Goal: Information Seeking & Learning: Learn about a topic

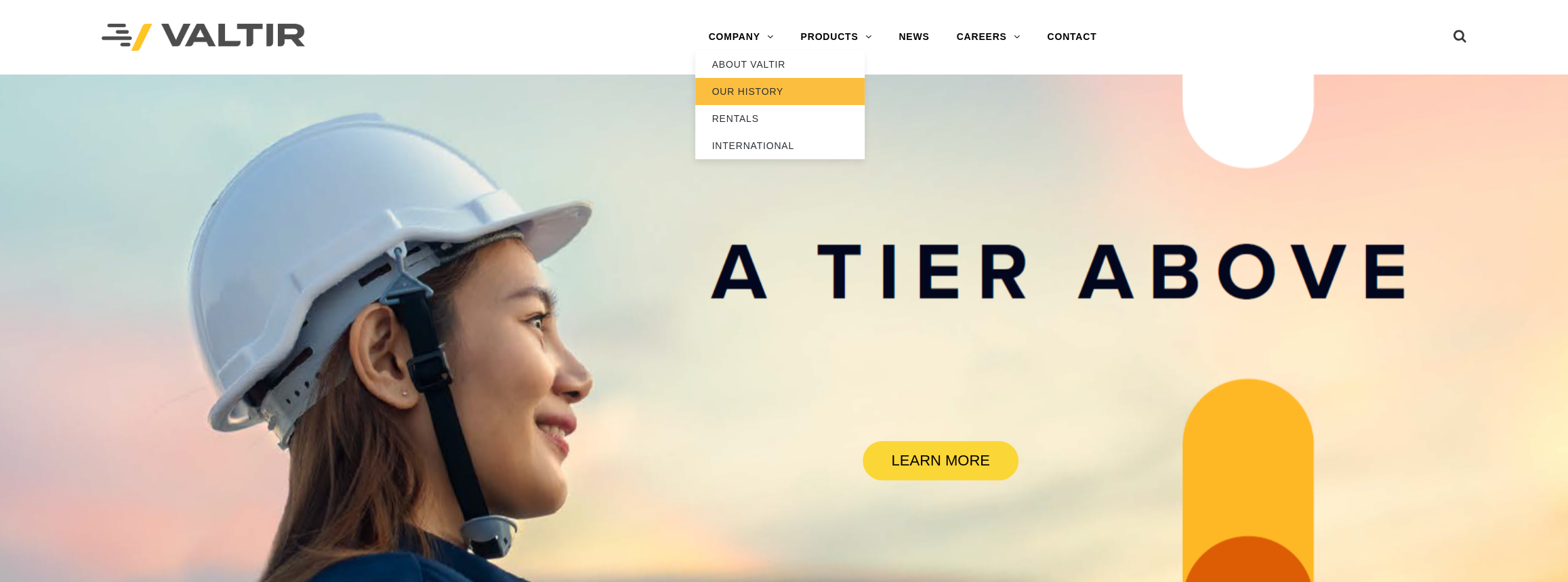
click at [734, 93] on link "OUR HISTORY" at bounding box center [779, 91] width 169 height 27
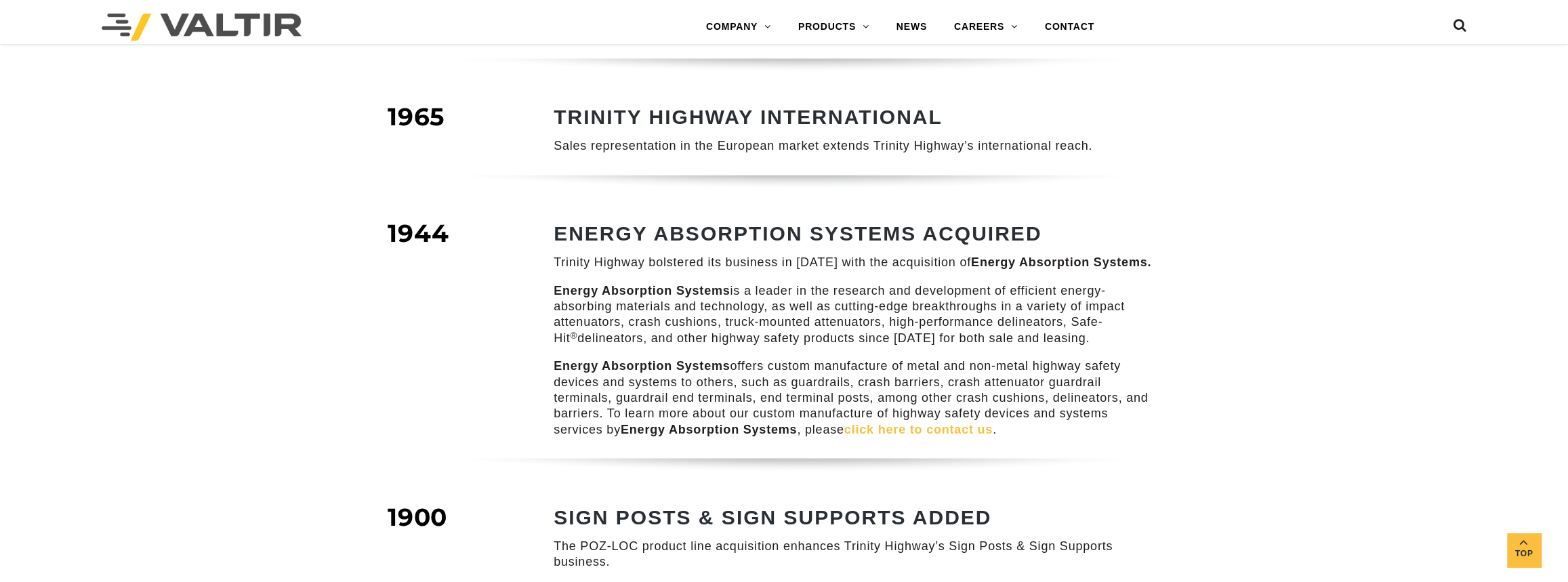
scroll to position [1108, 0]
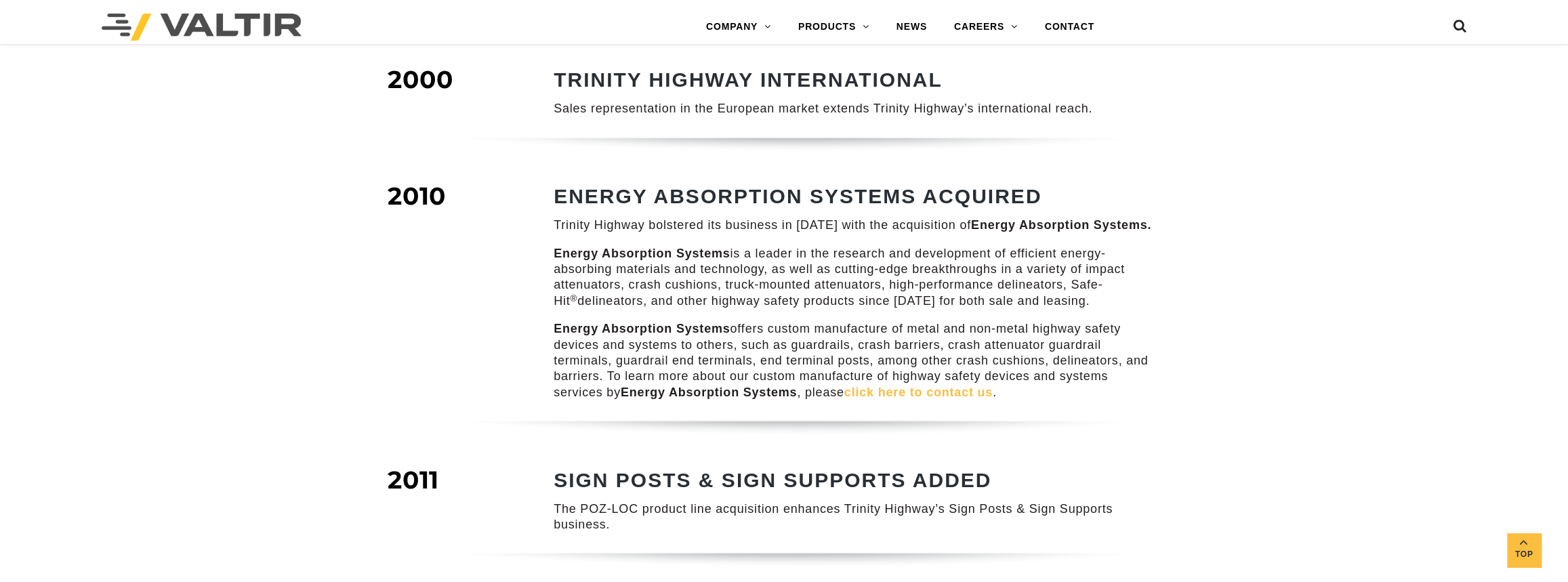
click at [571, 163] on div at bounding box center [784, 162] width 813 height 50
drag, startPoint x: 553, startPoint y: 235, endPoint x: 727, endPoint y: 231, distance: 174.0
click at [727, 247] on strong "Energy Absorption Systems" at bounding box center [641, 254] width 176 height 14
click at [641, 291] on p "Energy Absorption Systems is a leader in the research and development of effici…" at bounding box center [853, 277] width 599 height 63
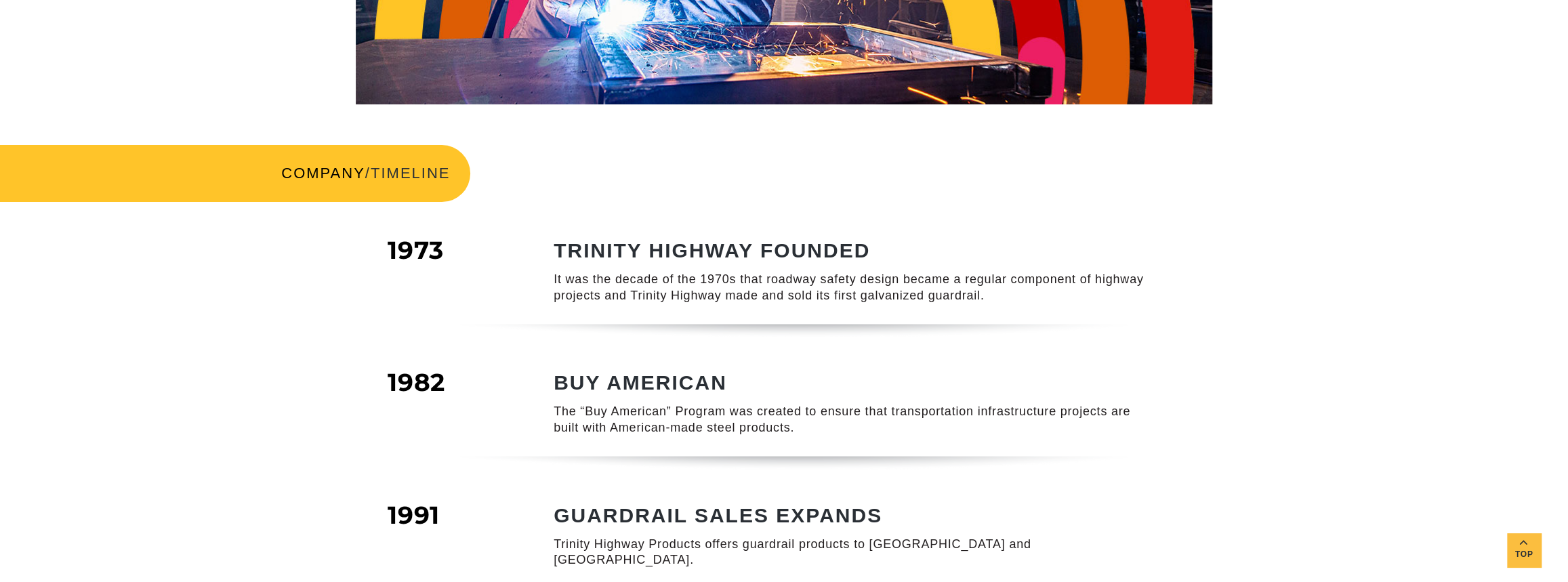
scroll to position [246, 0]
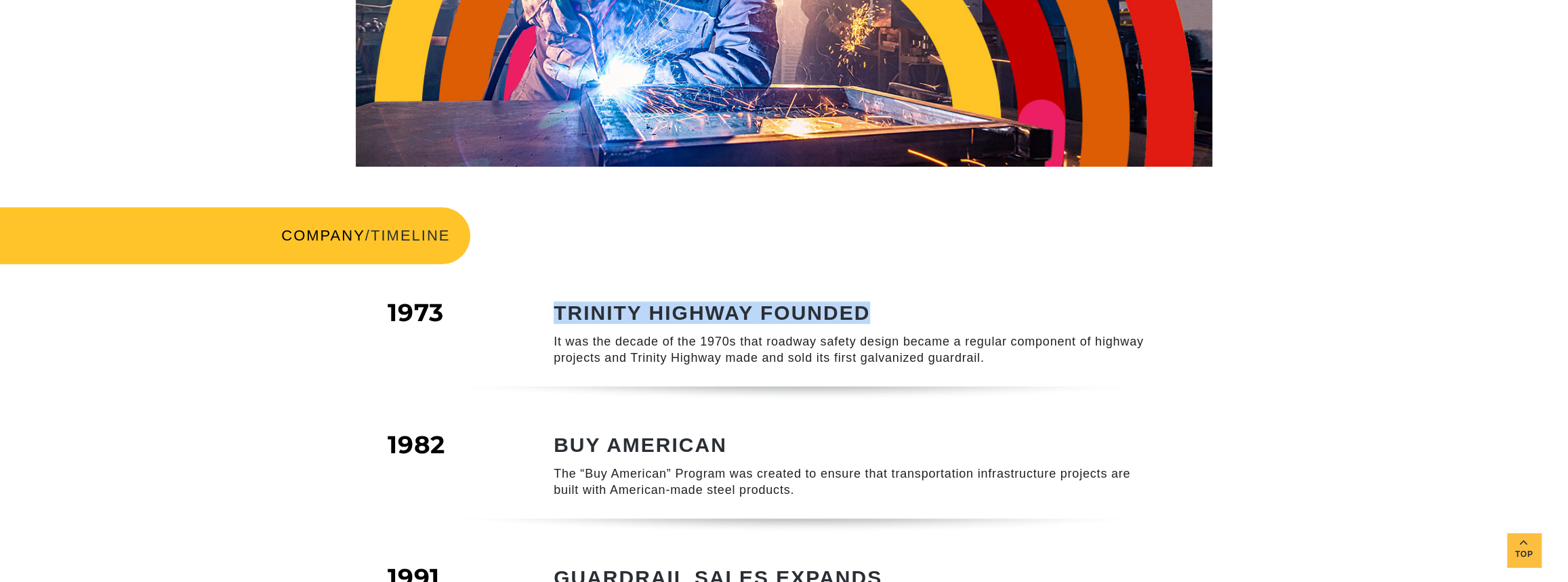
drag, startPoint x: 555, startPoint y: 306, endPoint x: 876, endPoint y: 305, distance: 321.0
click at [876, 305] on h2 "TRINITY HIGHWAY FOUNDED" at bounding box center [853, 313] width 599 height 23
copy strong "TRINITY HIGHWAY FOUNDED"
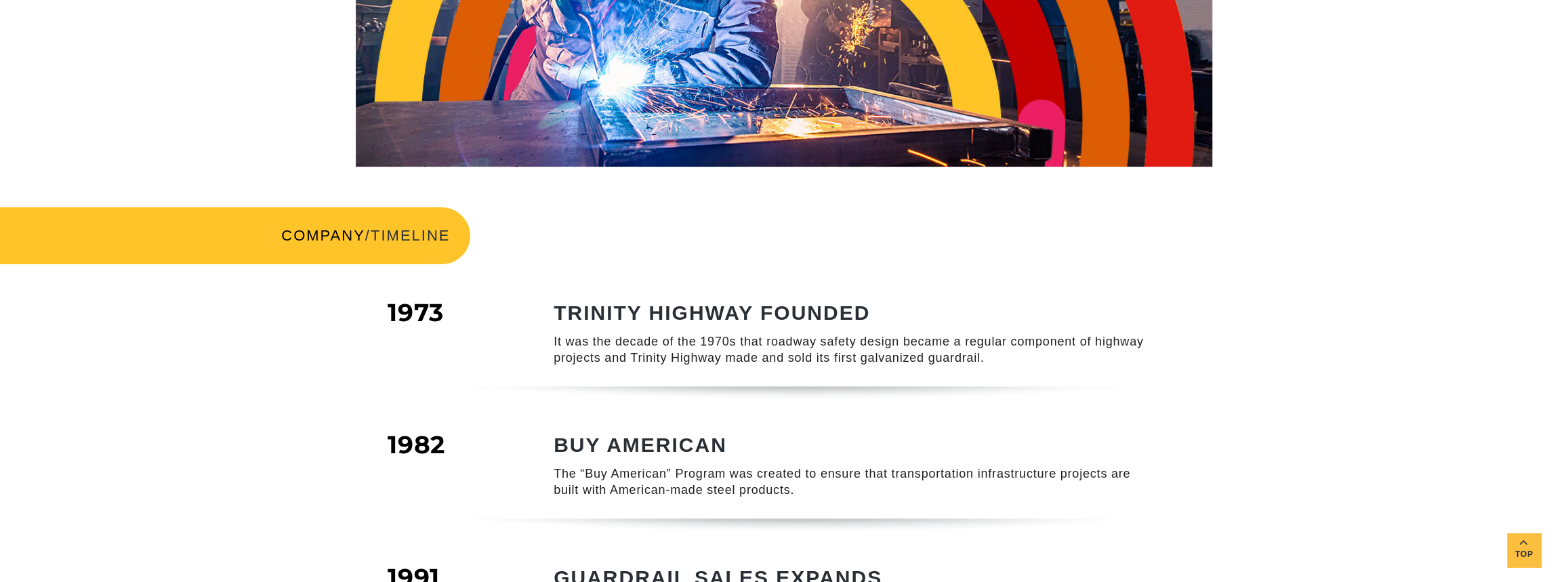
click at [586, 436] on strong "BUY AMERICAN" at bounding box center [640, 445] width 174 height 23
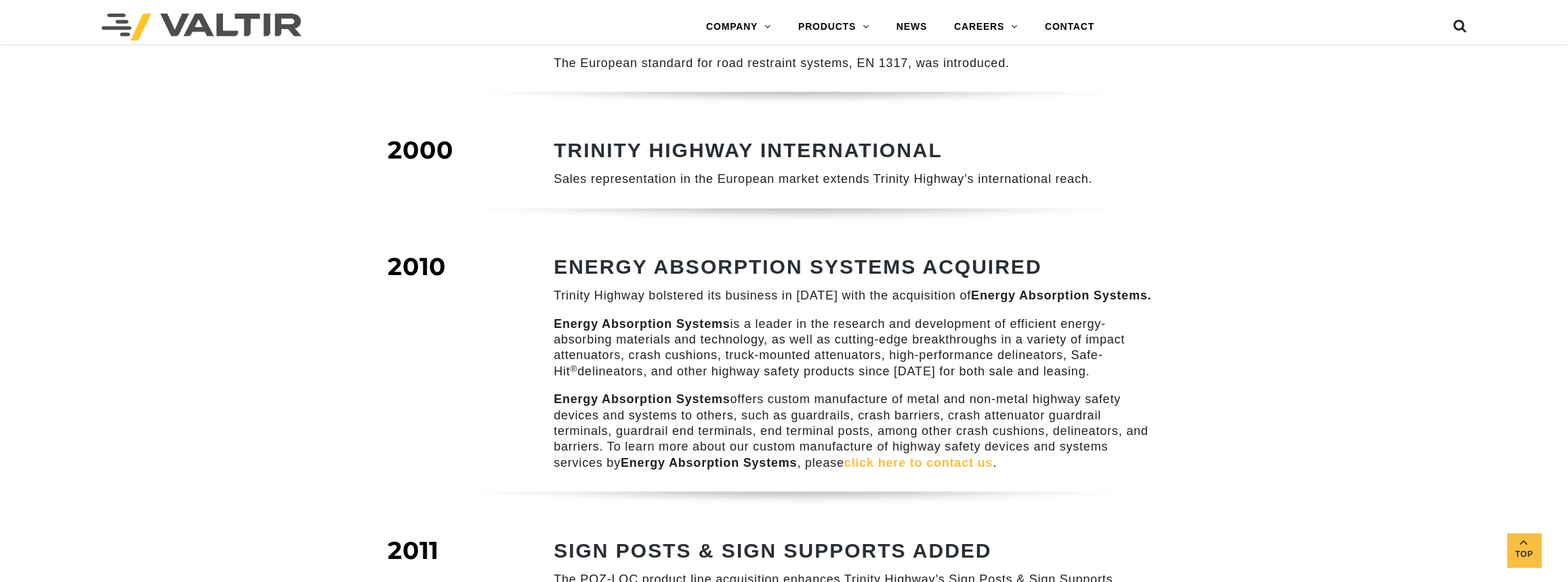
scroll to position [1047, 0]
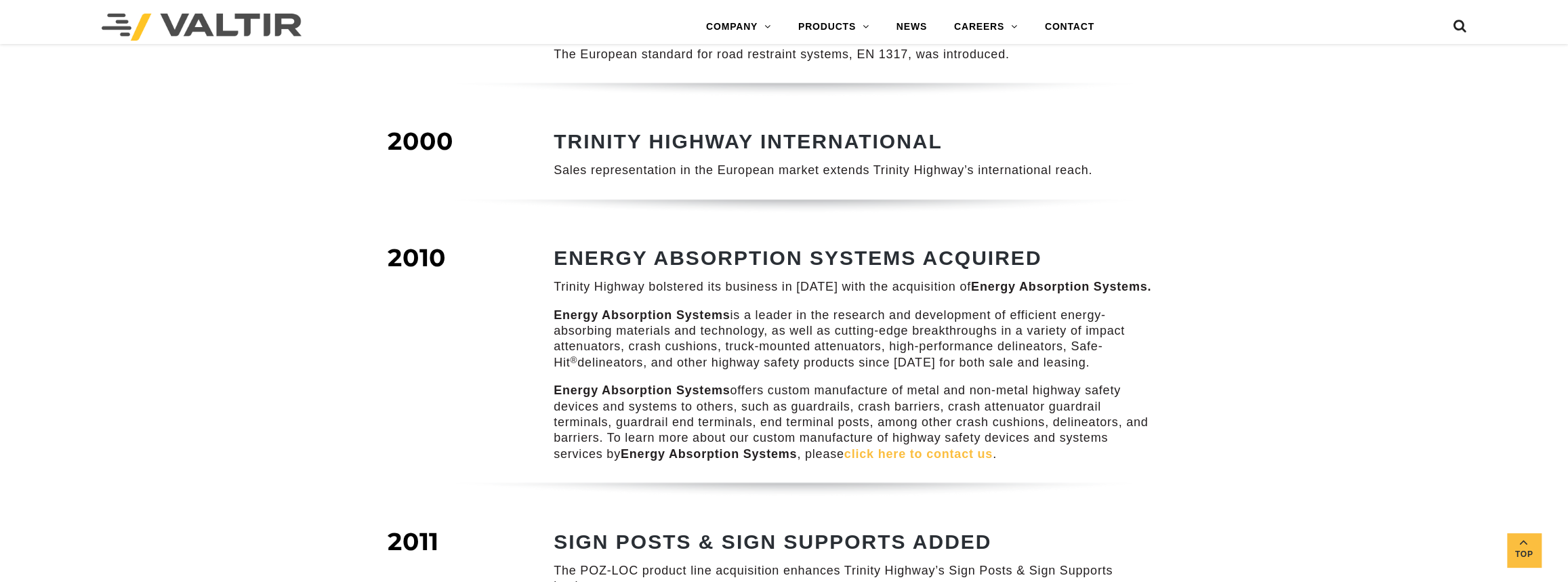
click at [642, 279] on p "Trinity Highway bolstered its business in [DATE] with the acquisition of Energy…" at bounding box center [853, 287] width 599 height 16
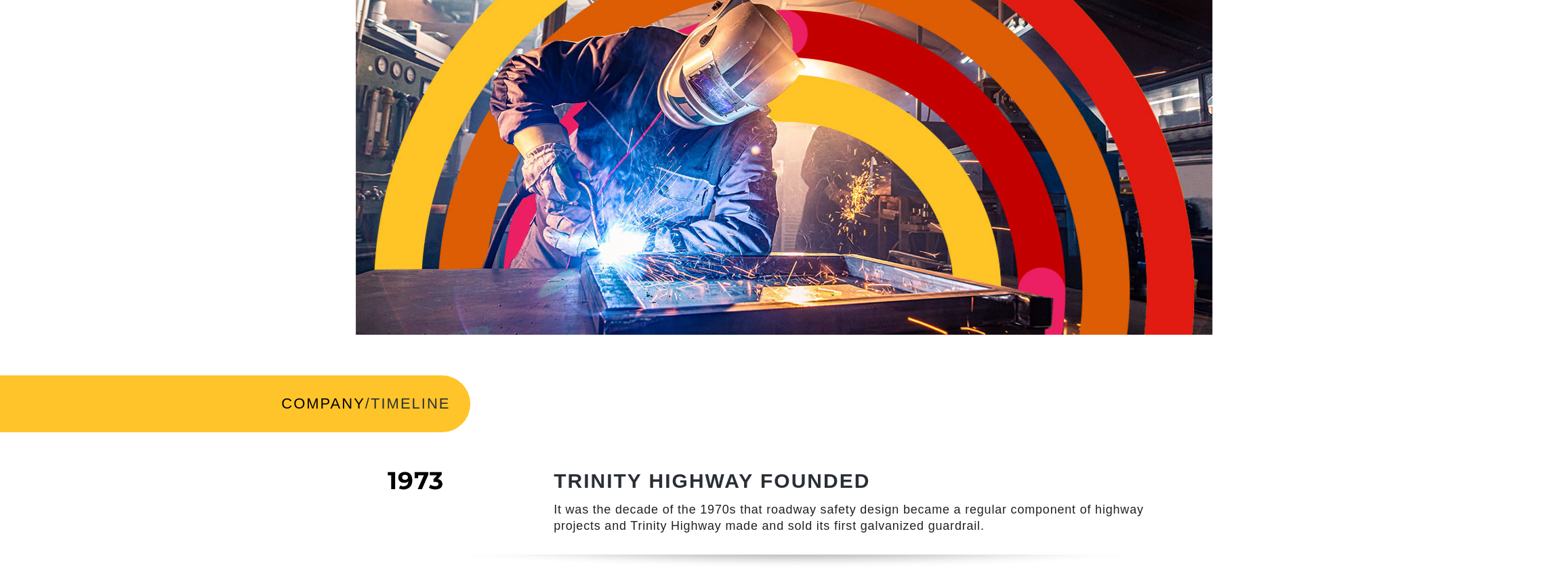
scroll to position [0, 0]
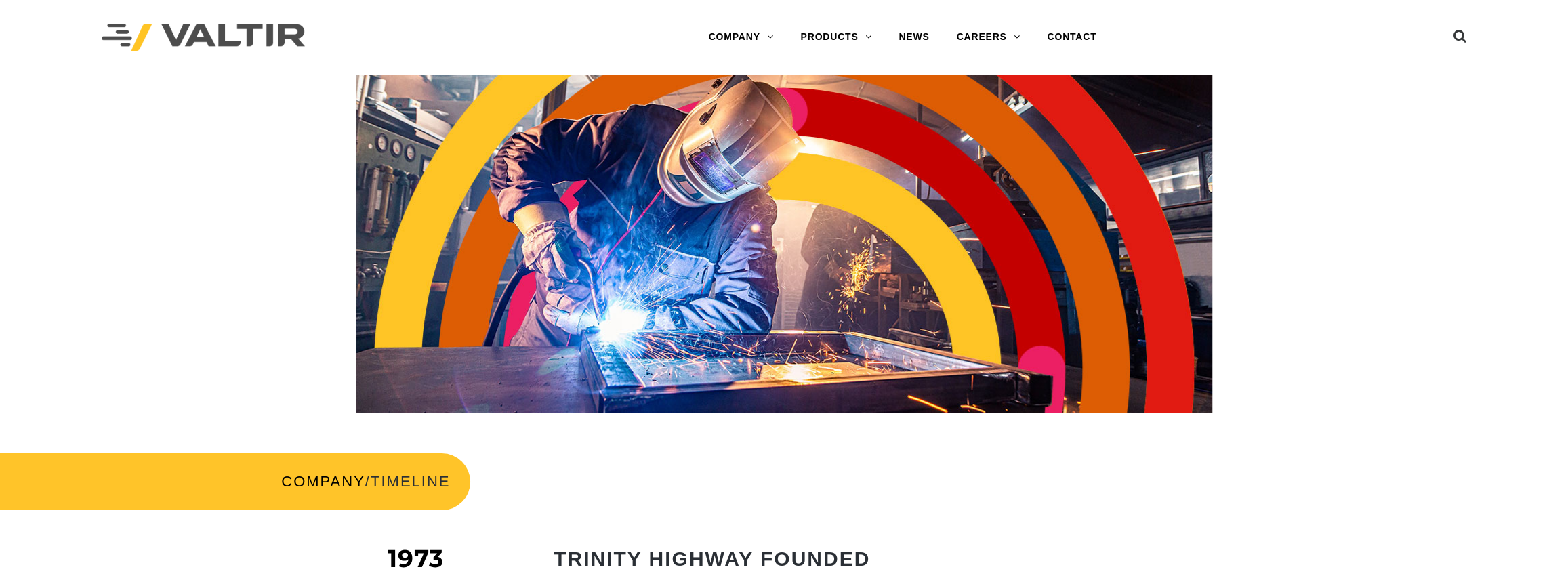
click at [151, 16] on div at bounding box center [294, 37] width 384 height 75
click at [164, 36] on img at bounding box center [203, 37] width 203 height 28
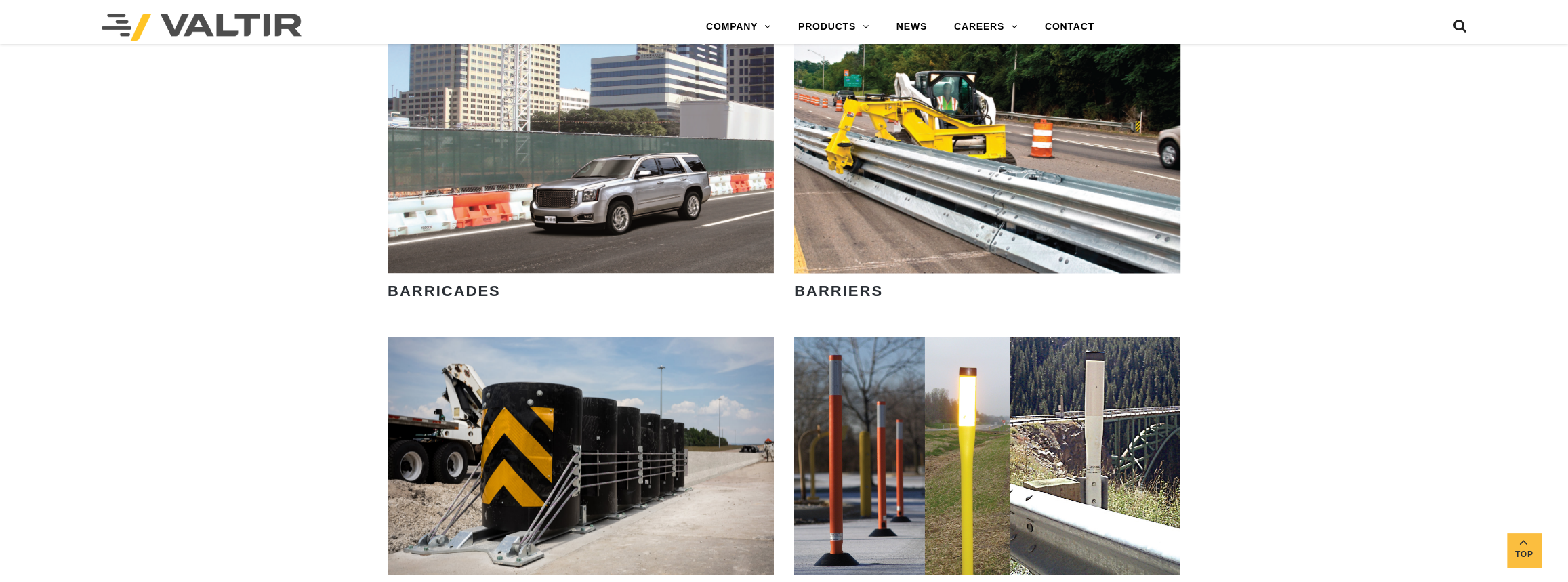
scroll to position [1478, 0]
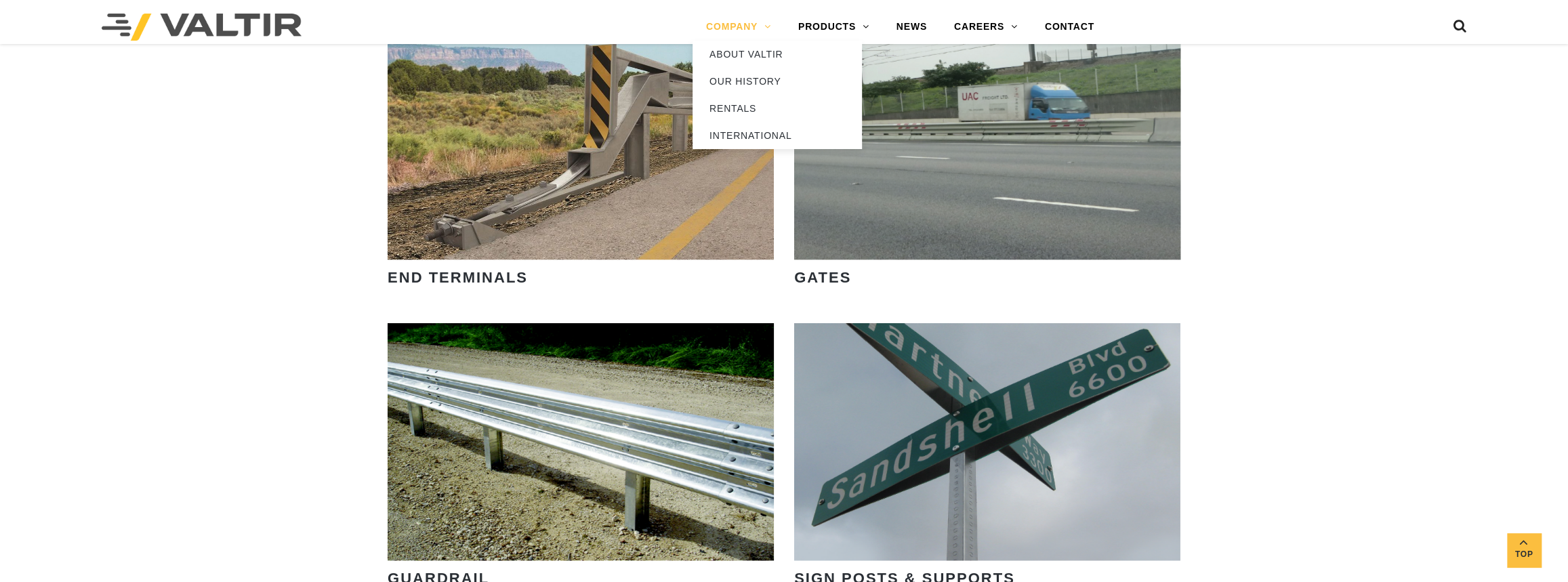
click at [756, 29] on link "COMPANY" at bounding box center [738, 27] width 92 height 27
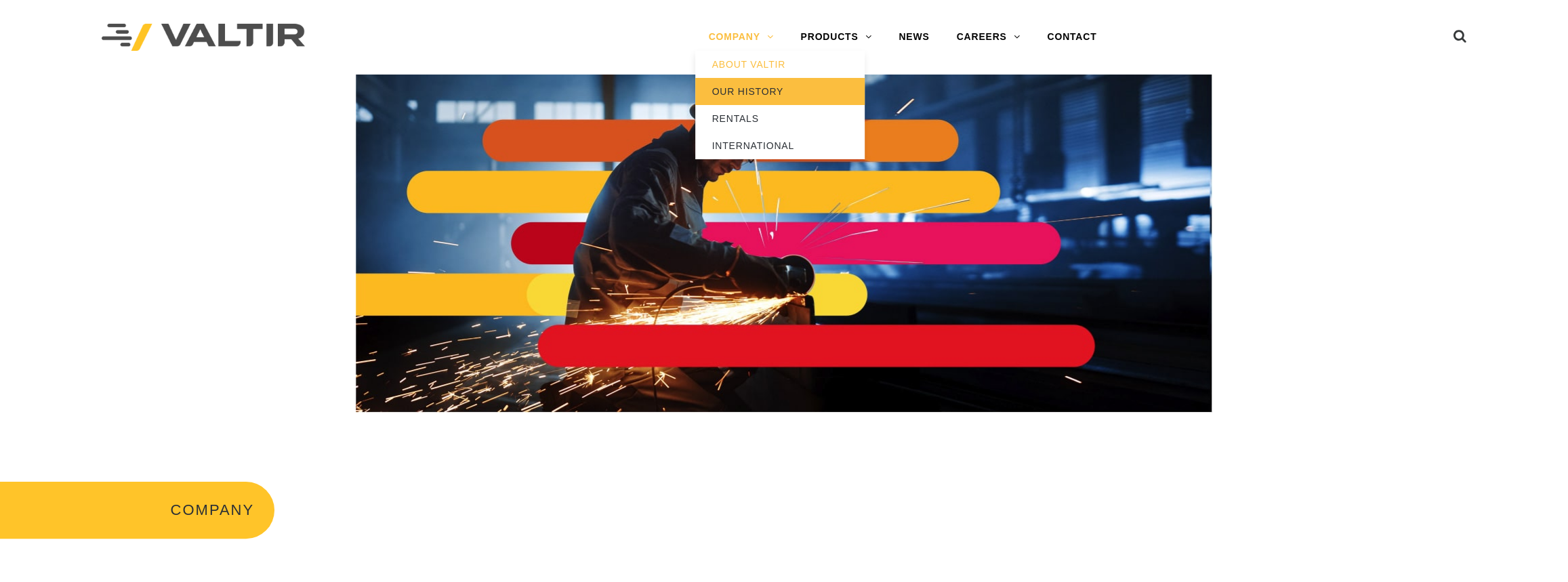
click at [751, 94] on link "OUR HISTORY" at bounding box center [779, 91] width 169 height 27
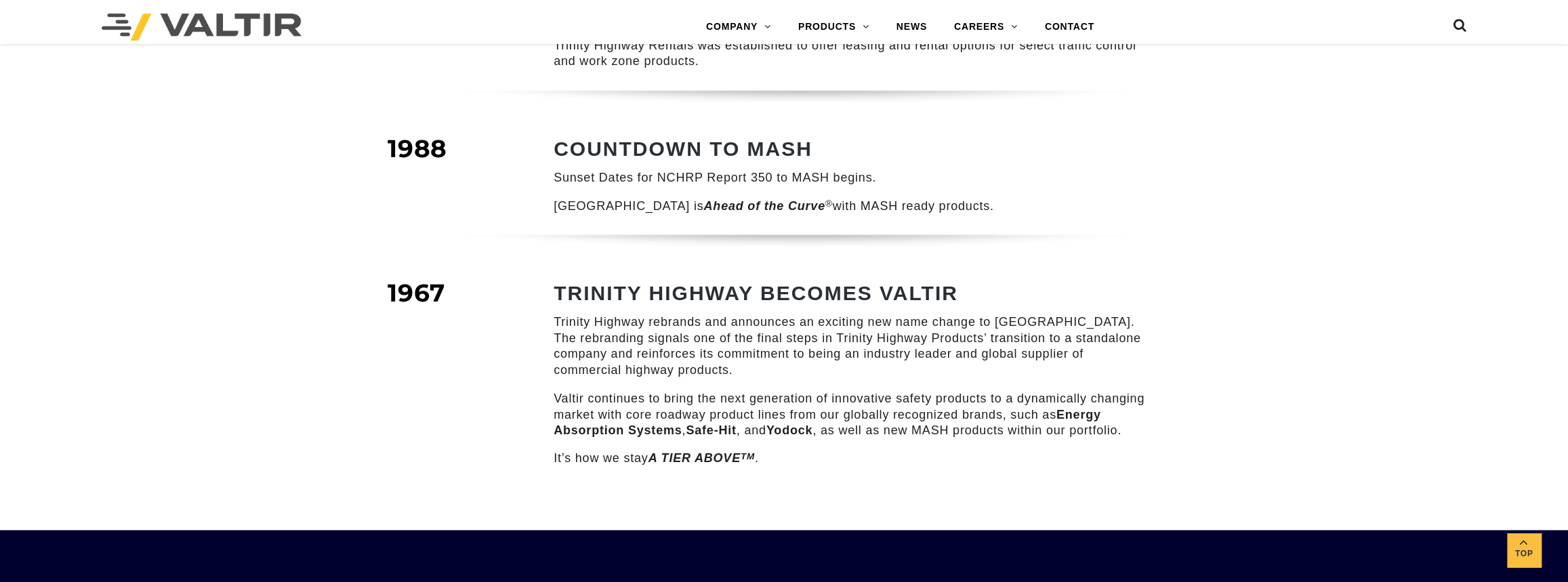
scroll to position [1731, 0]
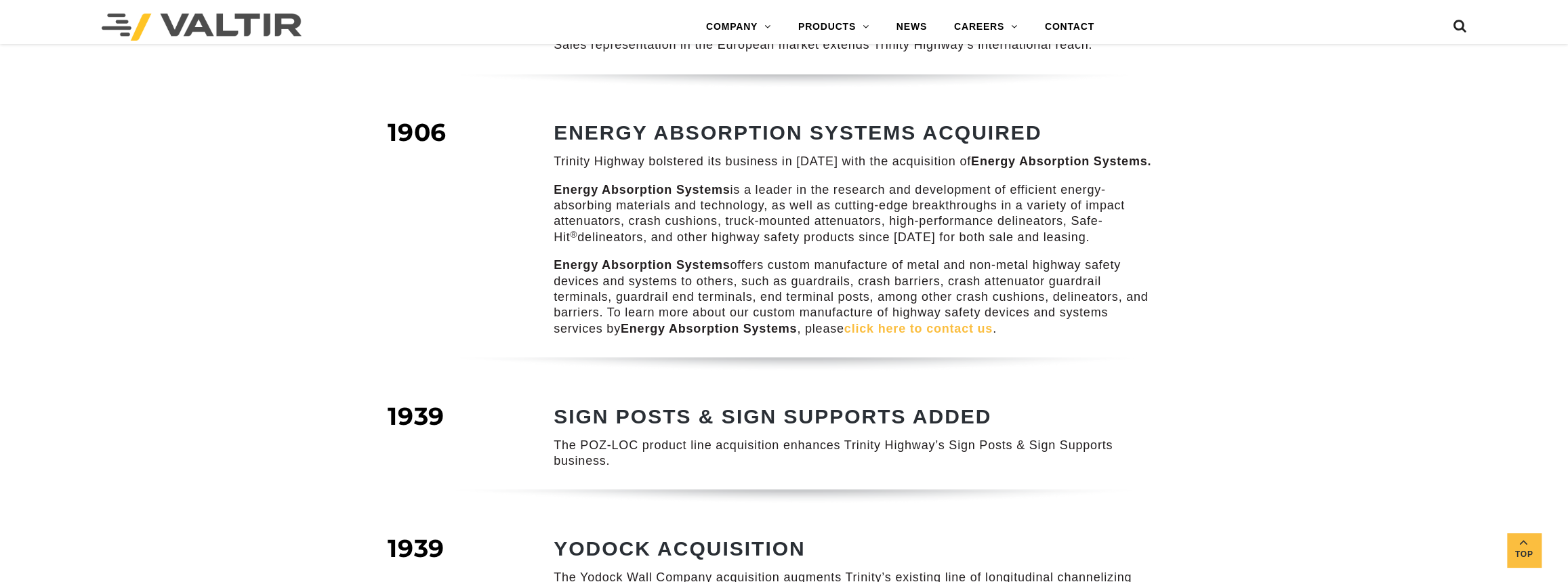
scroll to position [1054, 0]
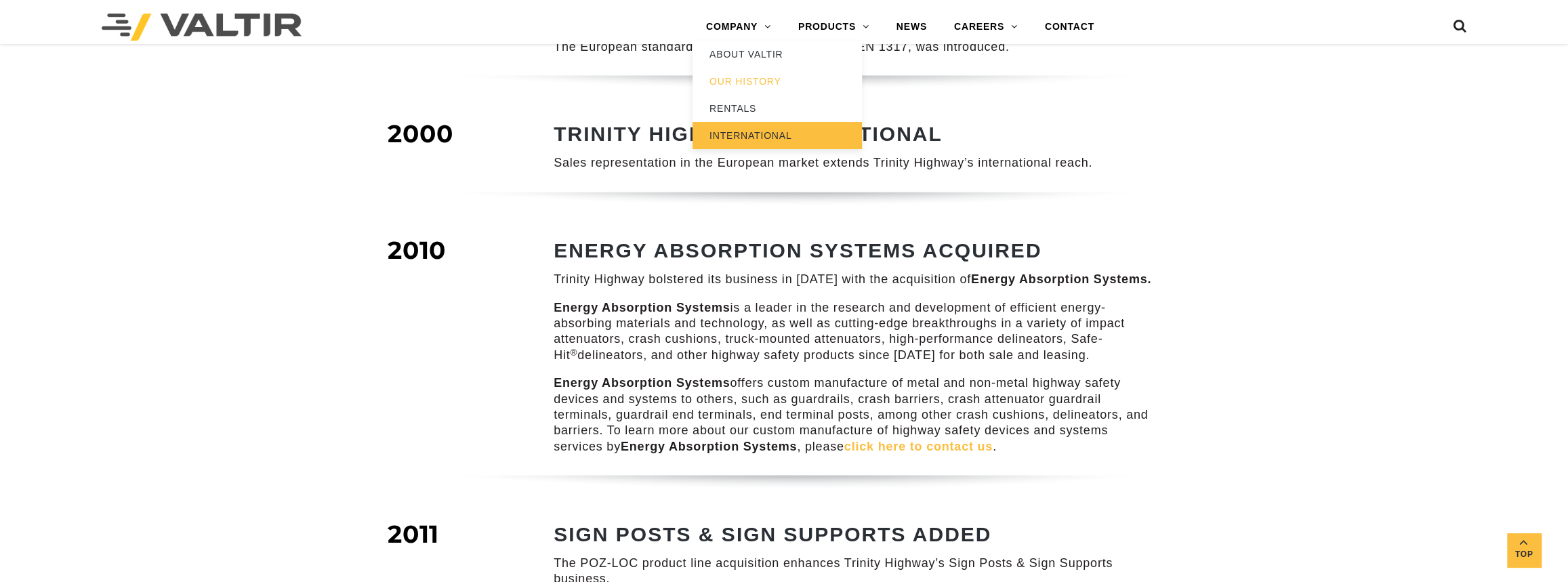
click at [724, 132] on link "INTERNATIONAL" at bounding box center [777, 135] width 169 height 27
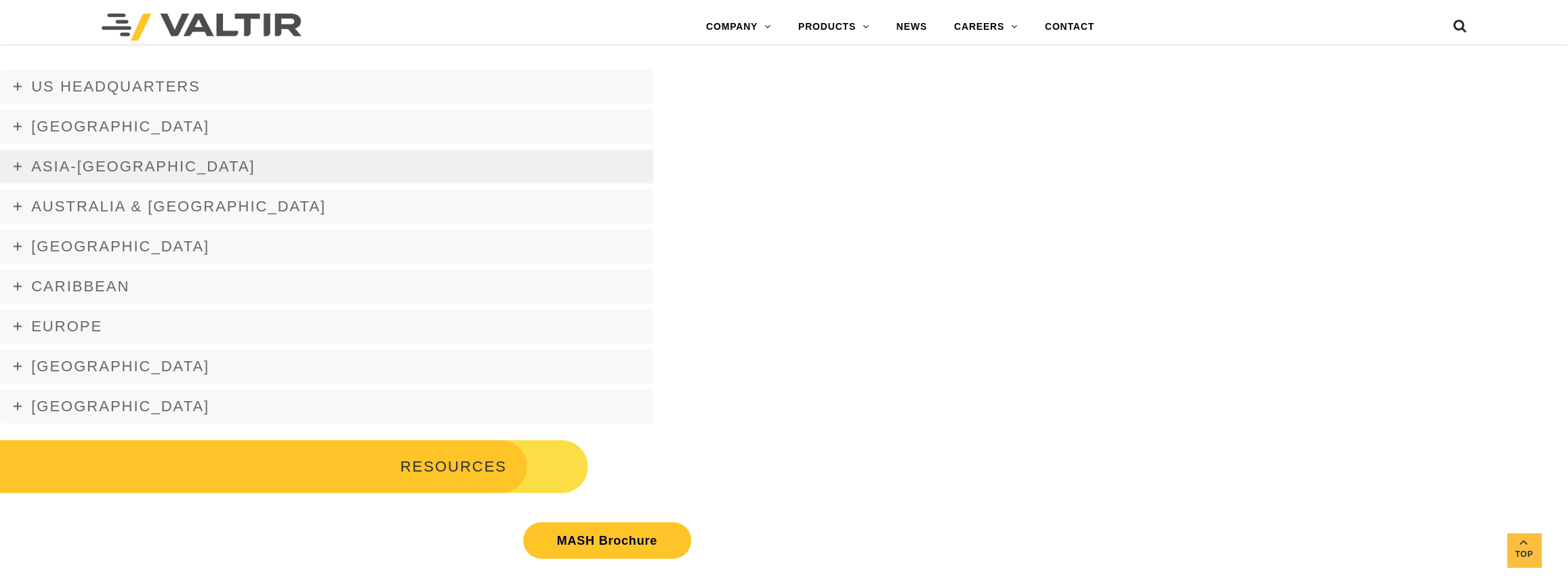
scroll to position [2332, 0]
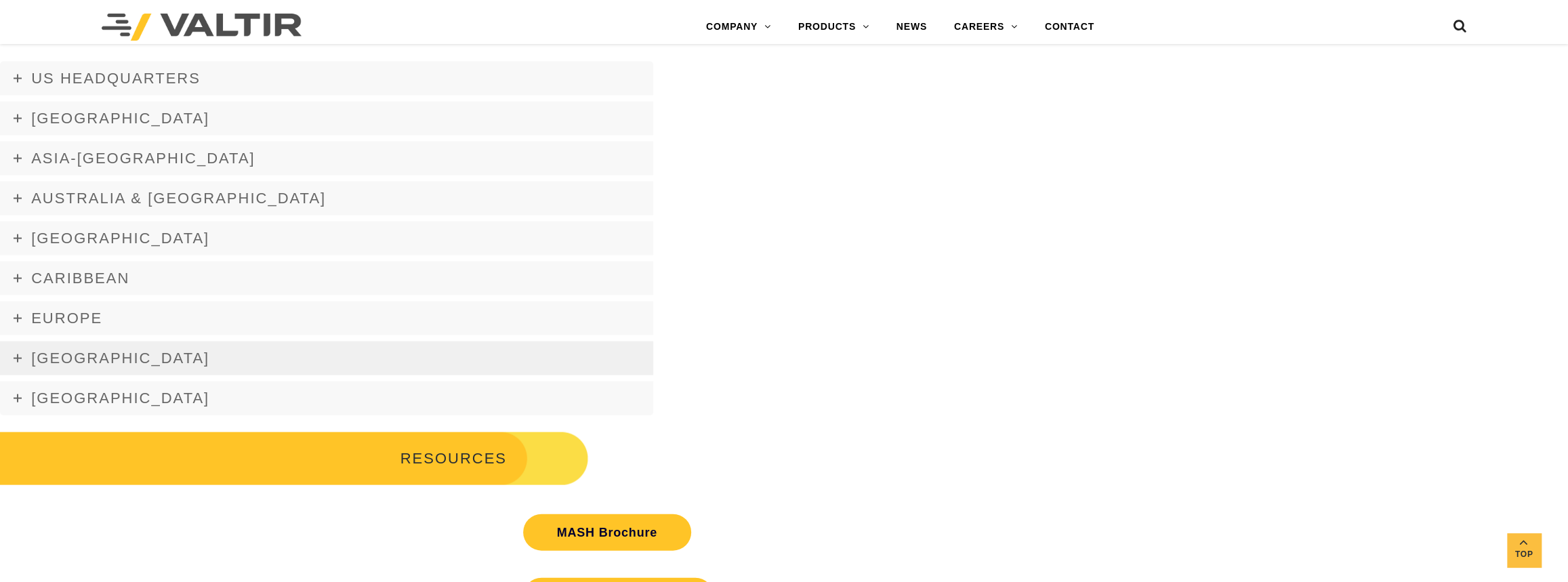
click at [16, 359] on icon at bounding box center [17, 358] width 8 height 8
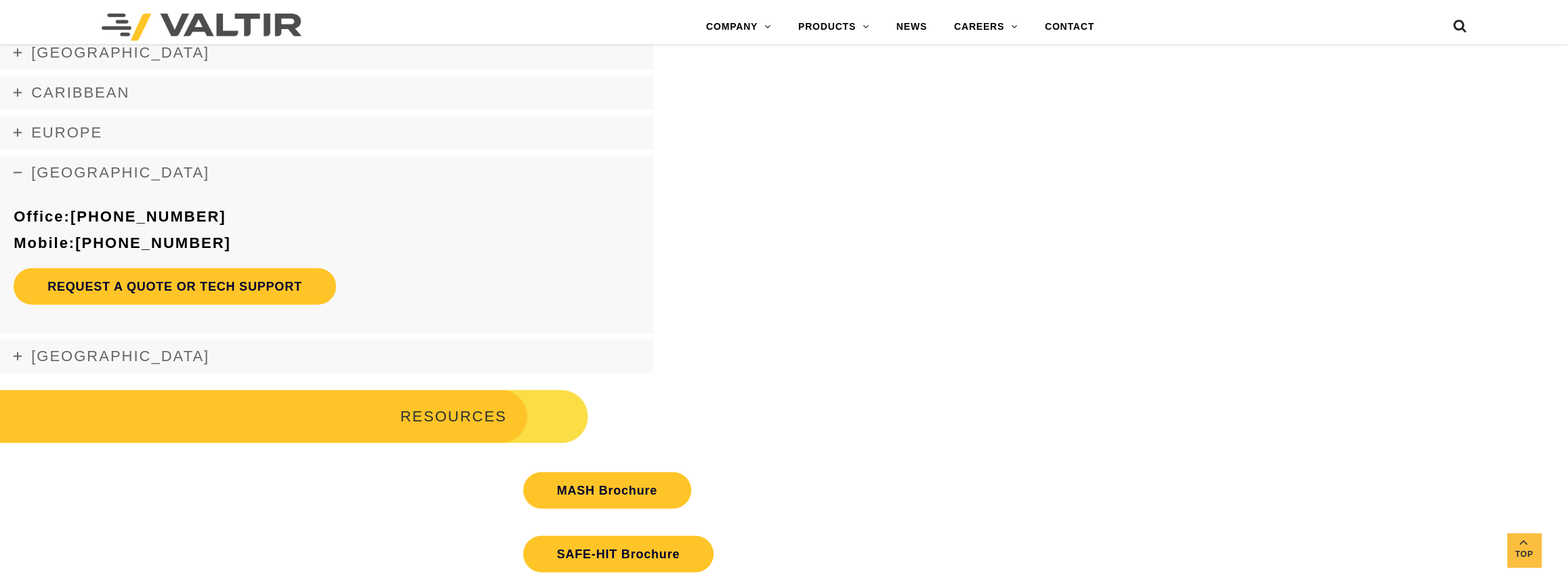
scroll to position [2517, 0]
click at [19, 354] on icon at bounding box center [17, 356] width 8 height 8
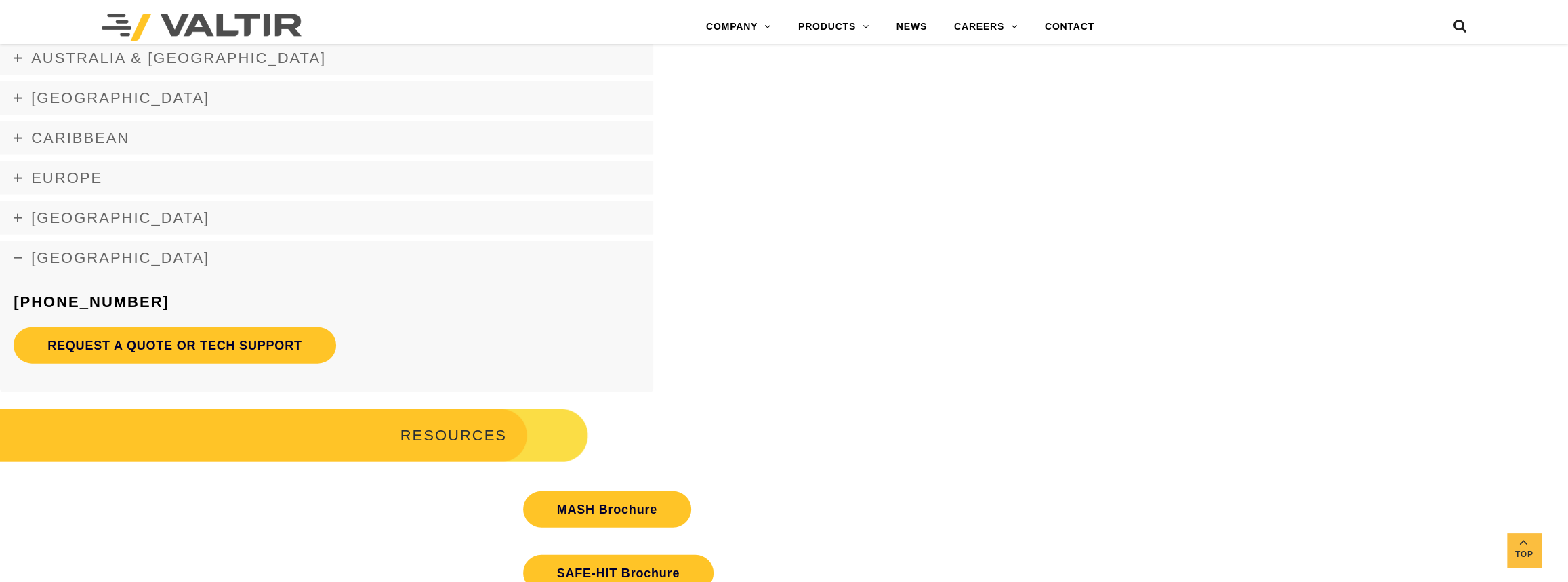
scroll to position [2332, 0]
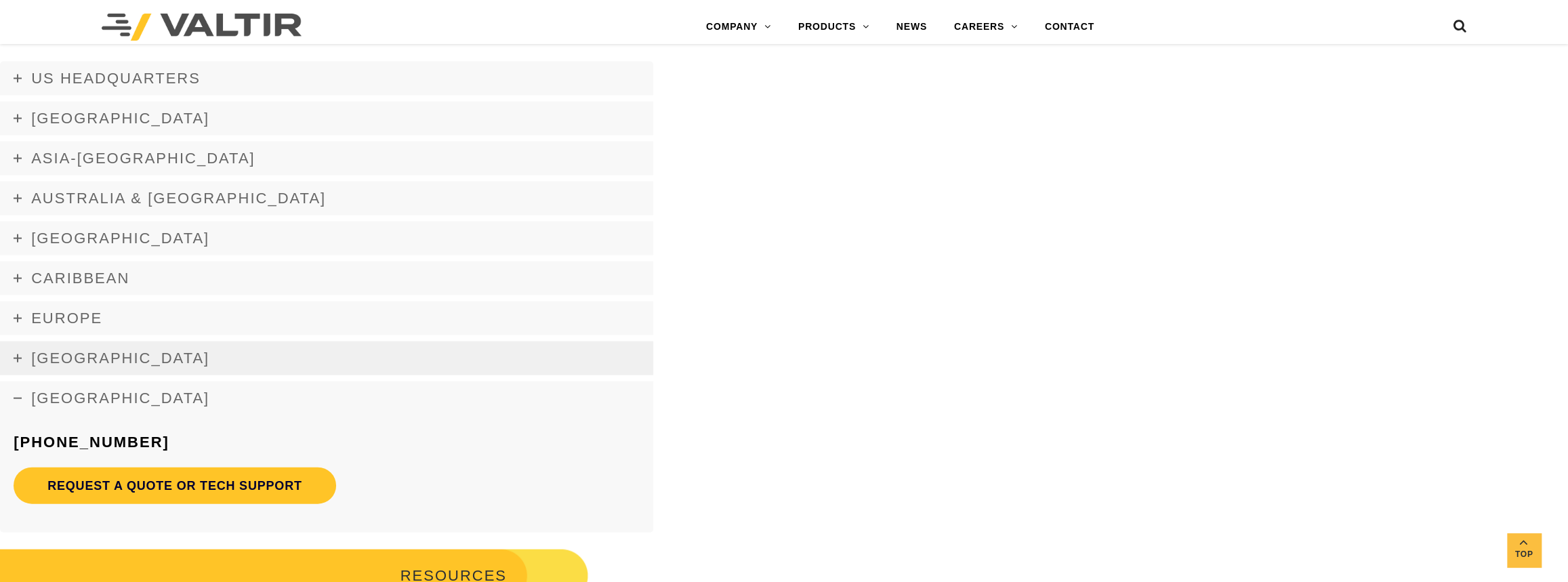
click at [16, 359] on icon at bounding box center [17, 358] width 8 height 8
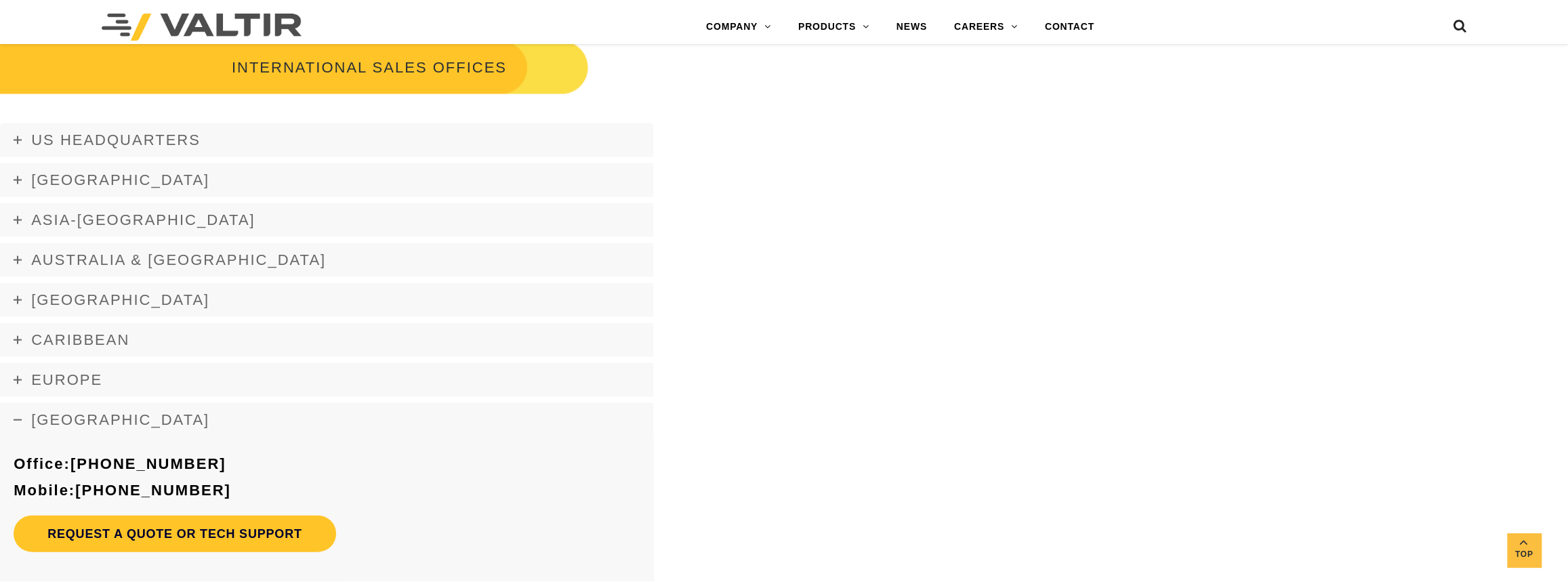
scroll to position [2209, 0]
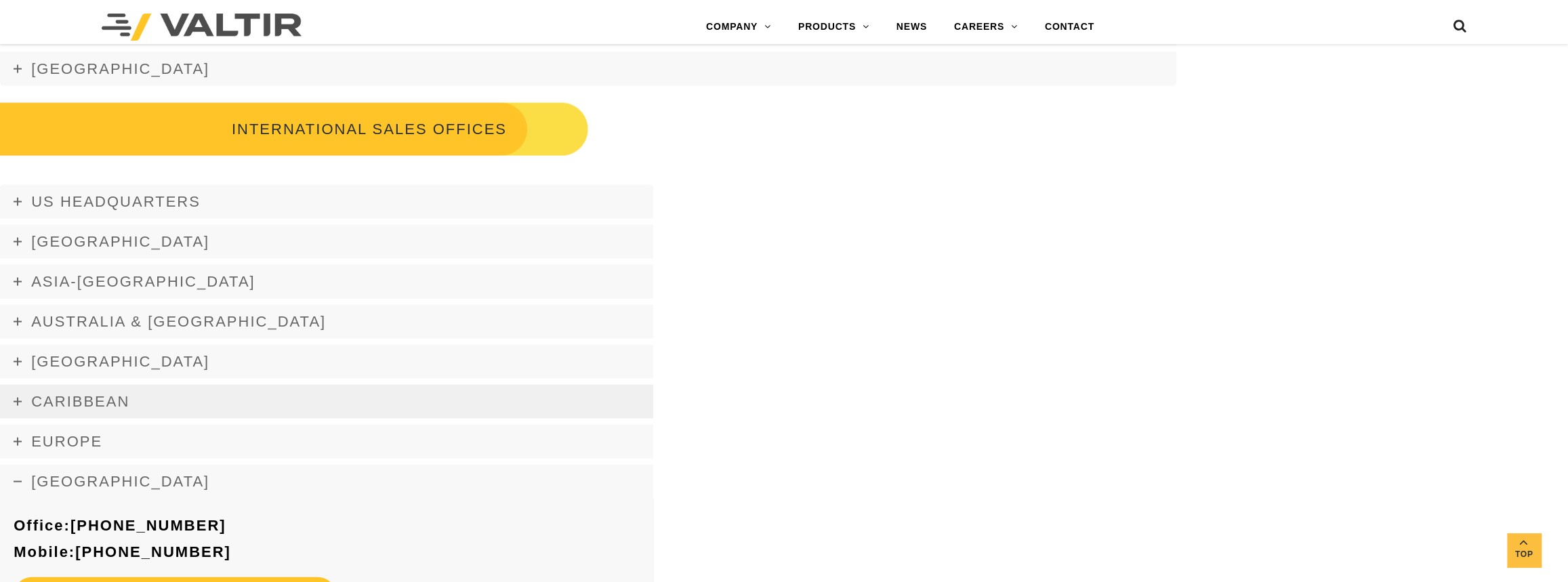
click at [17, 400] on icon at bounding box center [17, 401] width 8 height 8
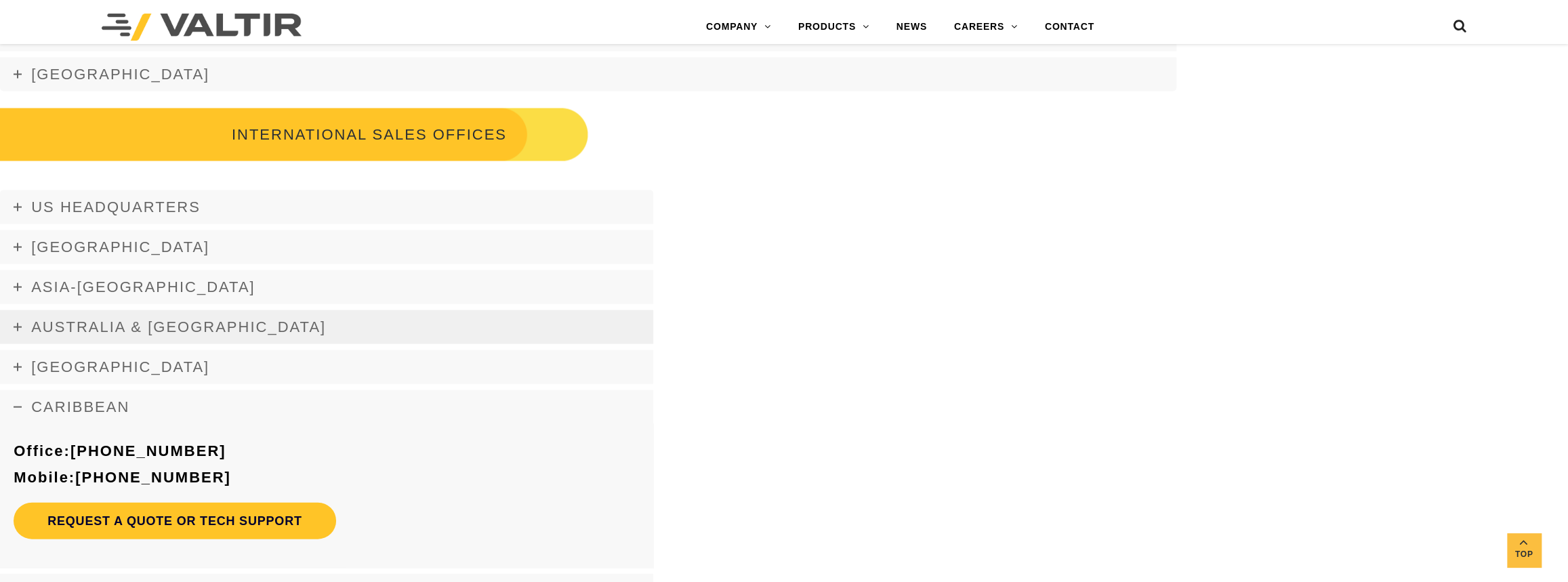
scroll to position [2209, 0]
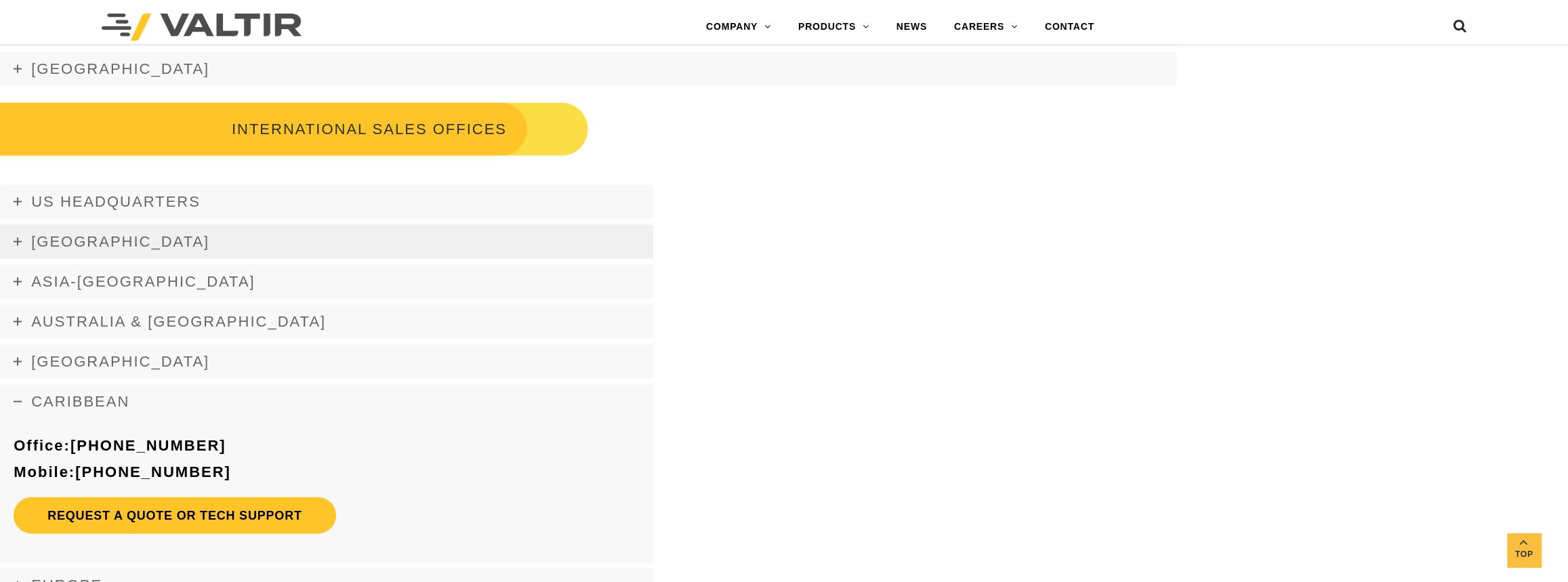
click at [23, 244] on link "Africa" at bounding box center [327, 241] width 653 height 34
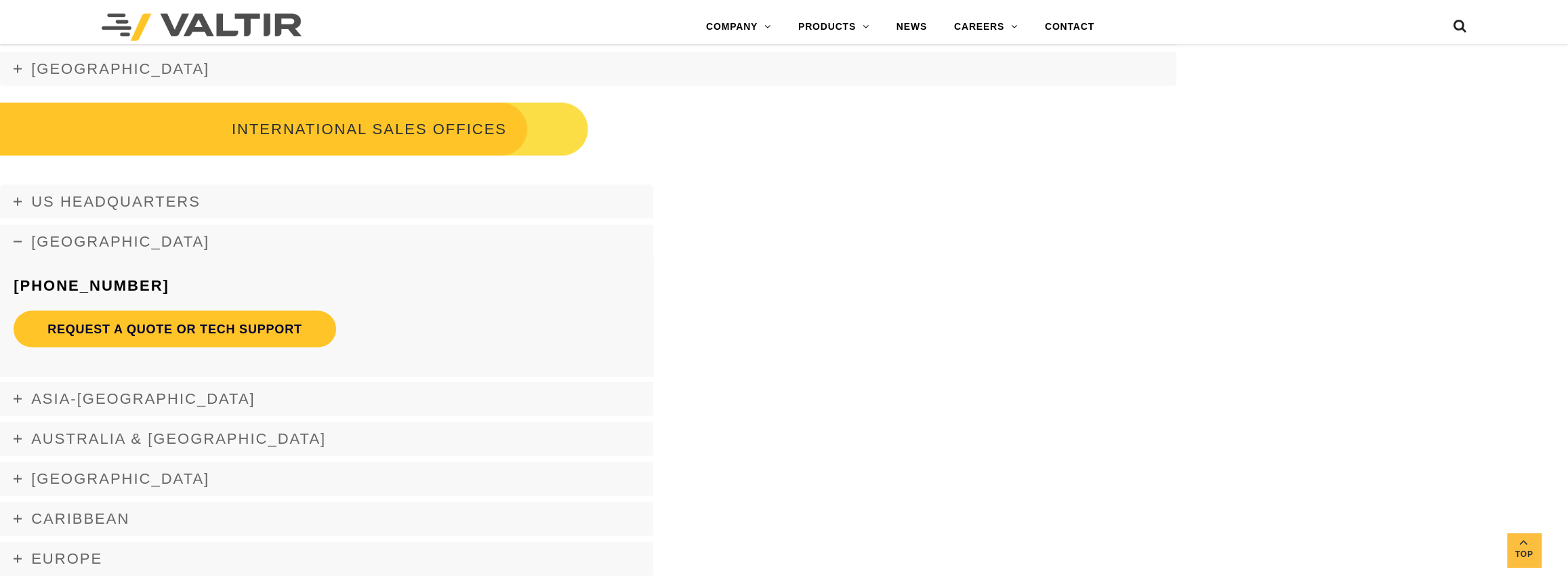
click at [23, 244] on link "Africa" at bounding box center [327, 241] width 653 height 34
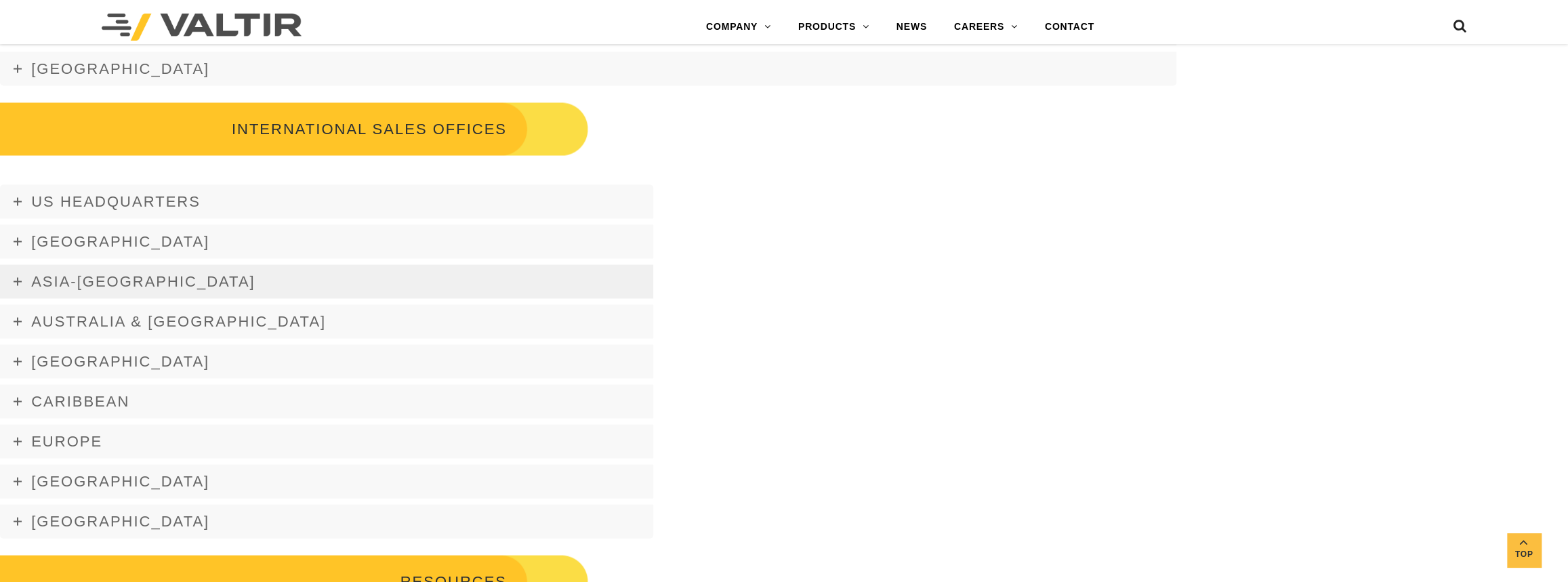
click at [26, 285] on link "Asia-Pacific" at bounding box center [327, 281] width 653 height 34
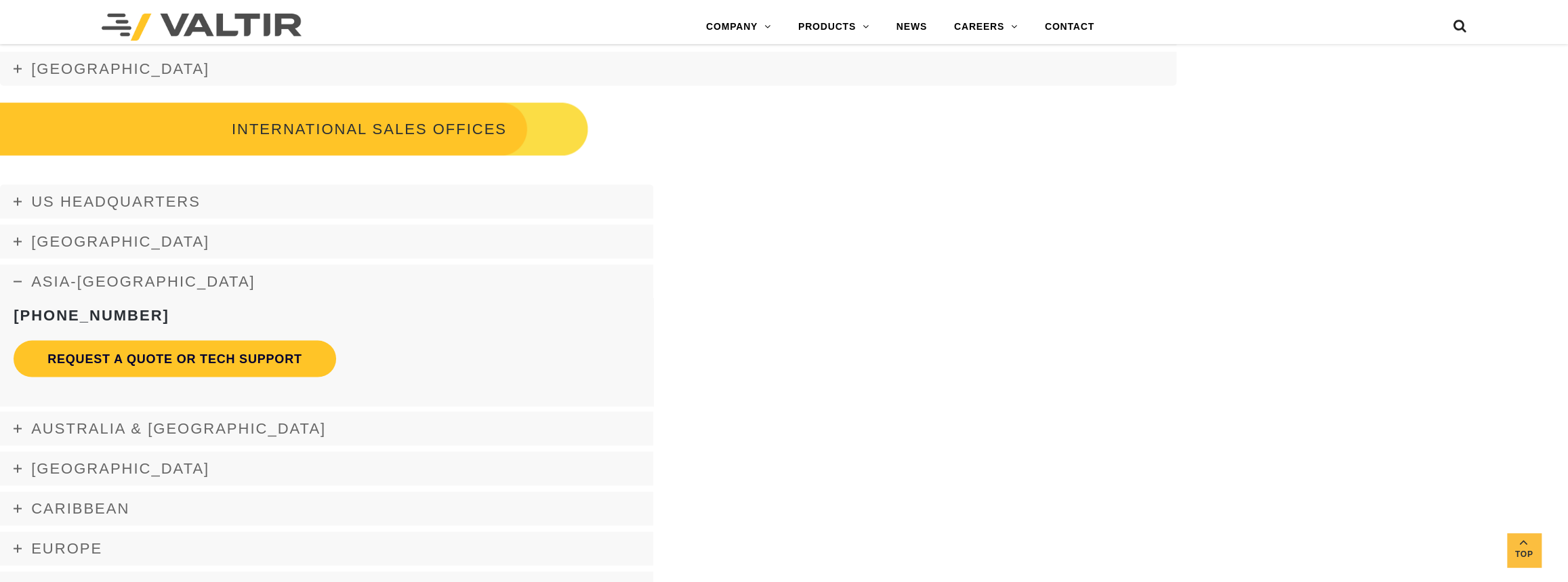
click at [26, 283] on link "Asia-Pacific" at bounding box center [327, 281] width 653 height 34
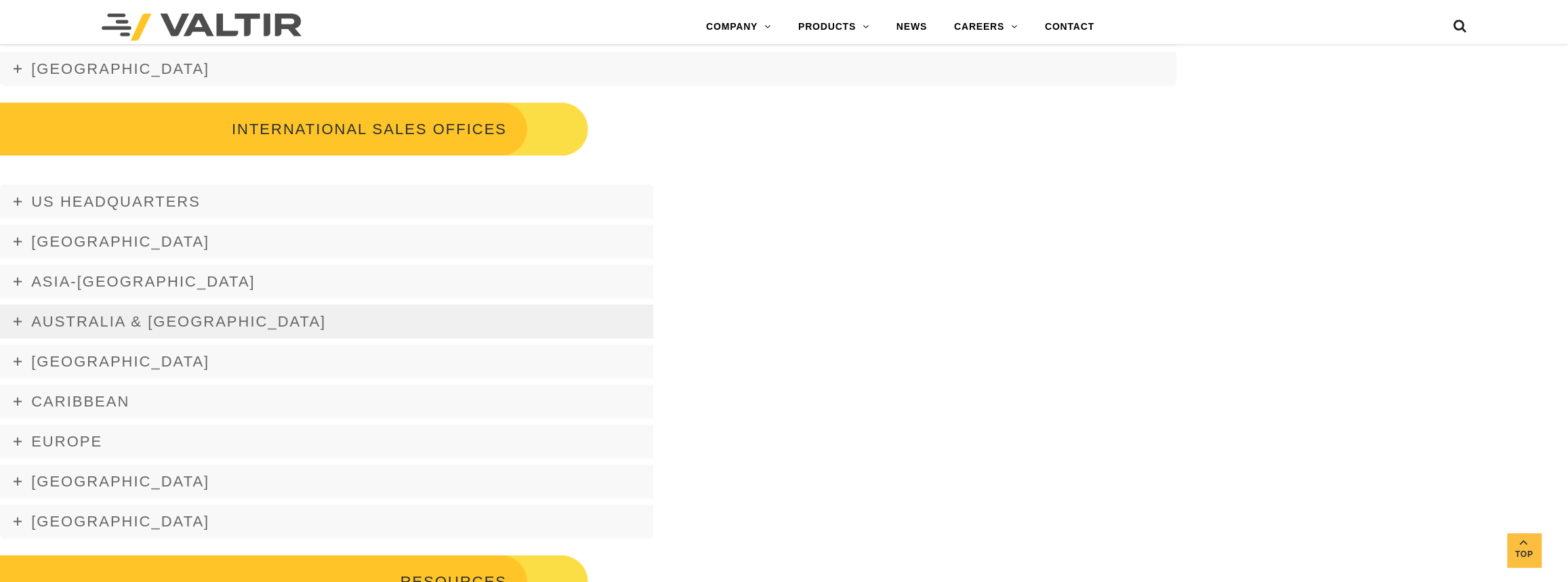
click at [20, 318] on icon at bounding box center [17, 321] width 8 height 8
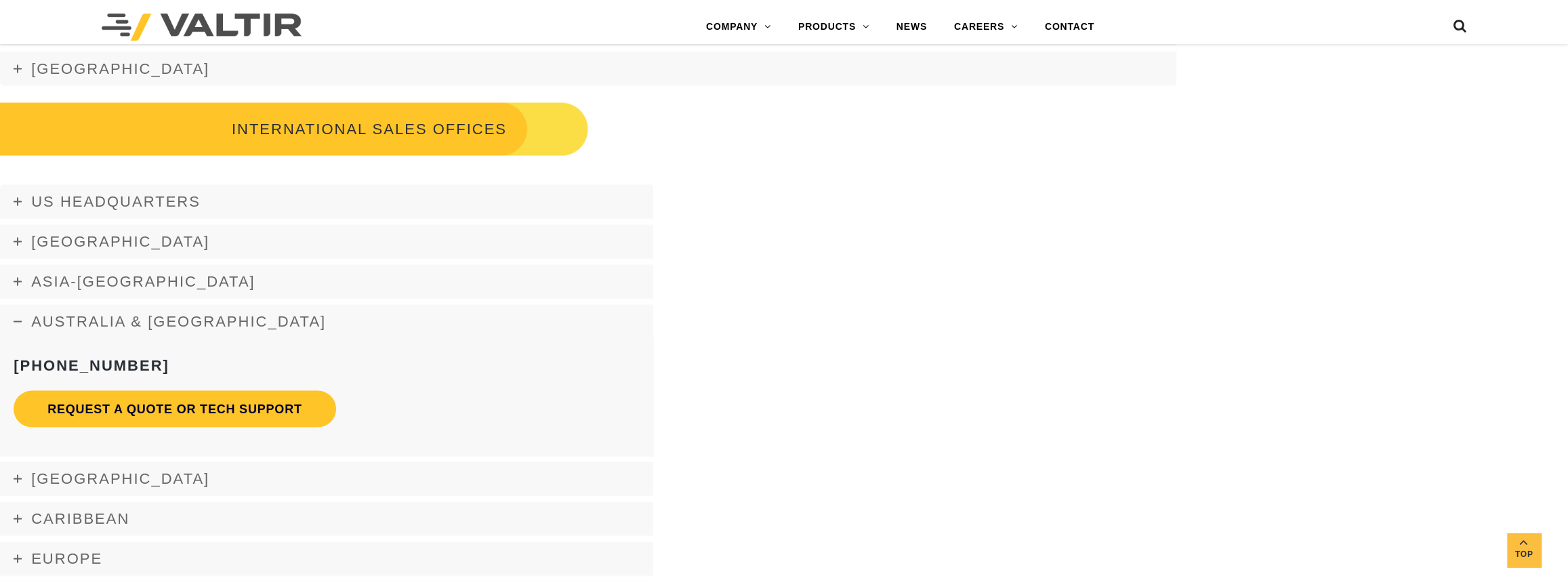
click at [20, 318] on icon at bounding box center [17, 321] width 8 height 8
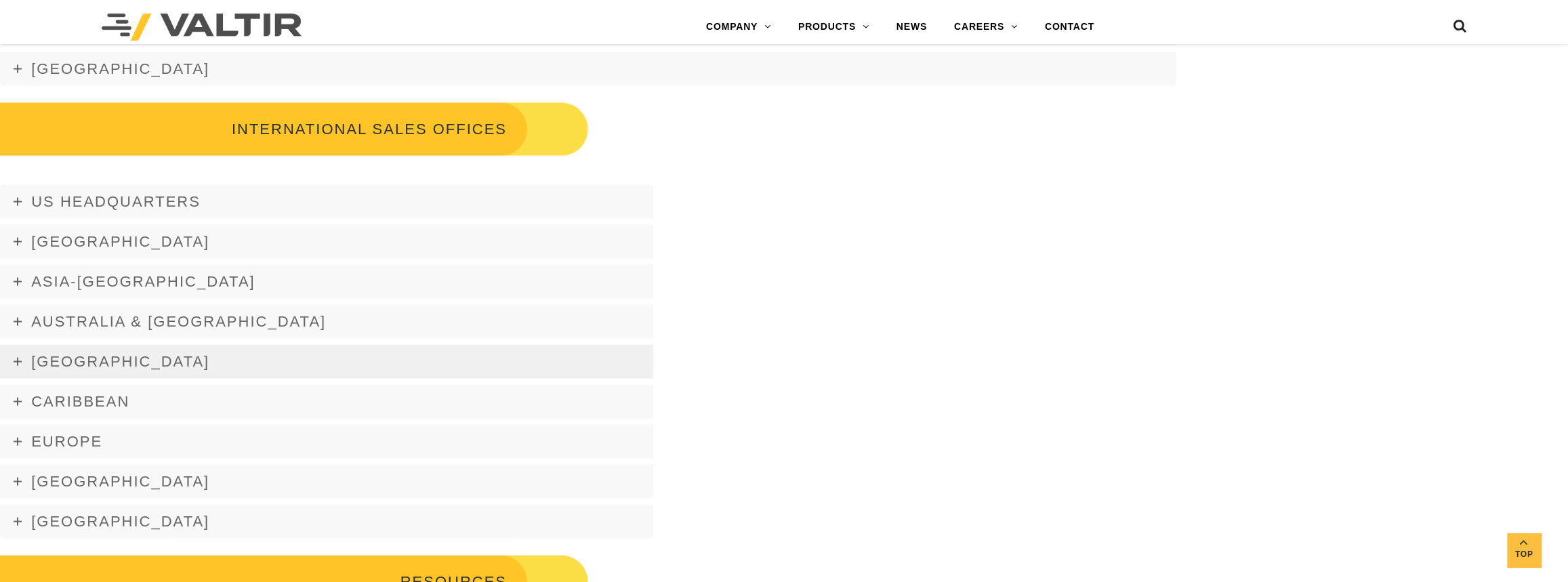
click at [14, 359] on icon at bounding box center [17, 361] width 8 height 8
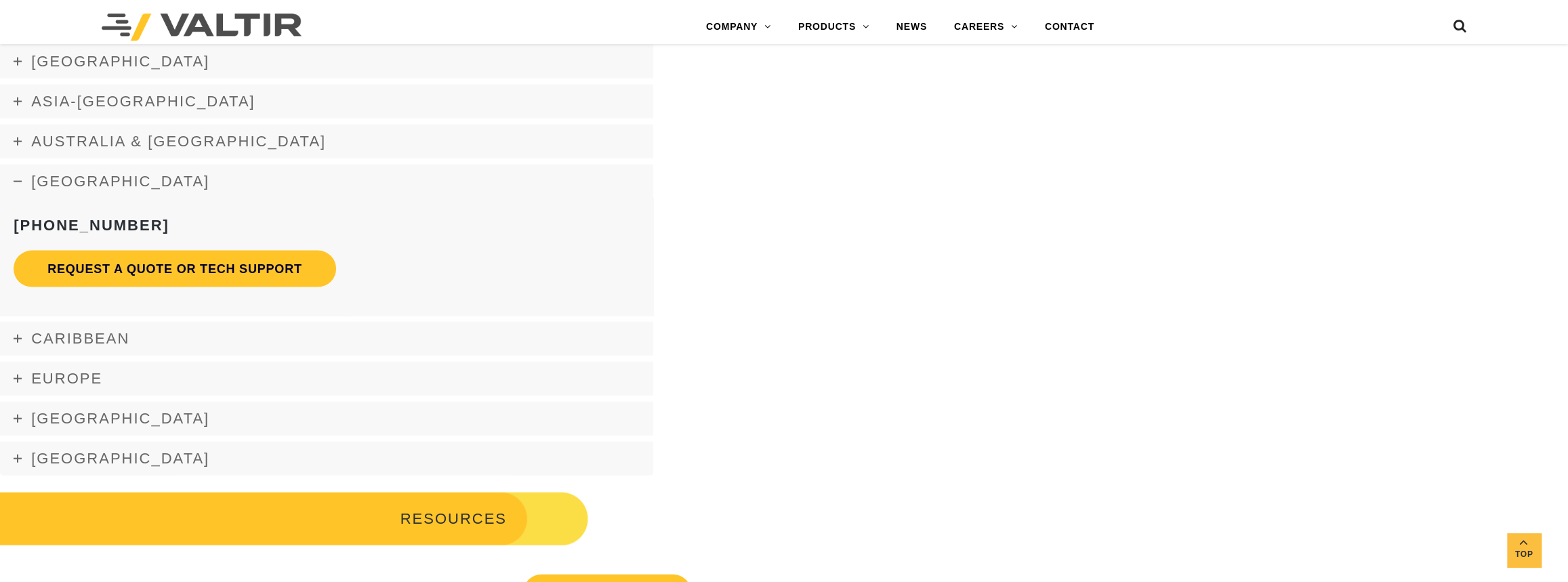
scroll to position [2394, 0]
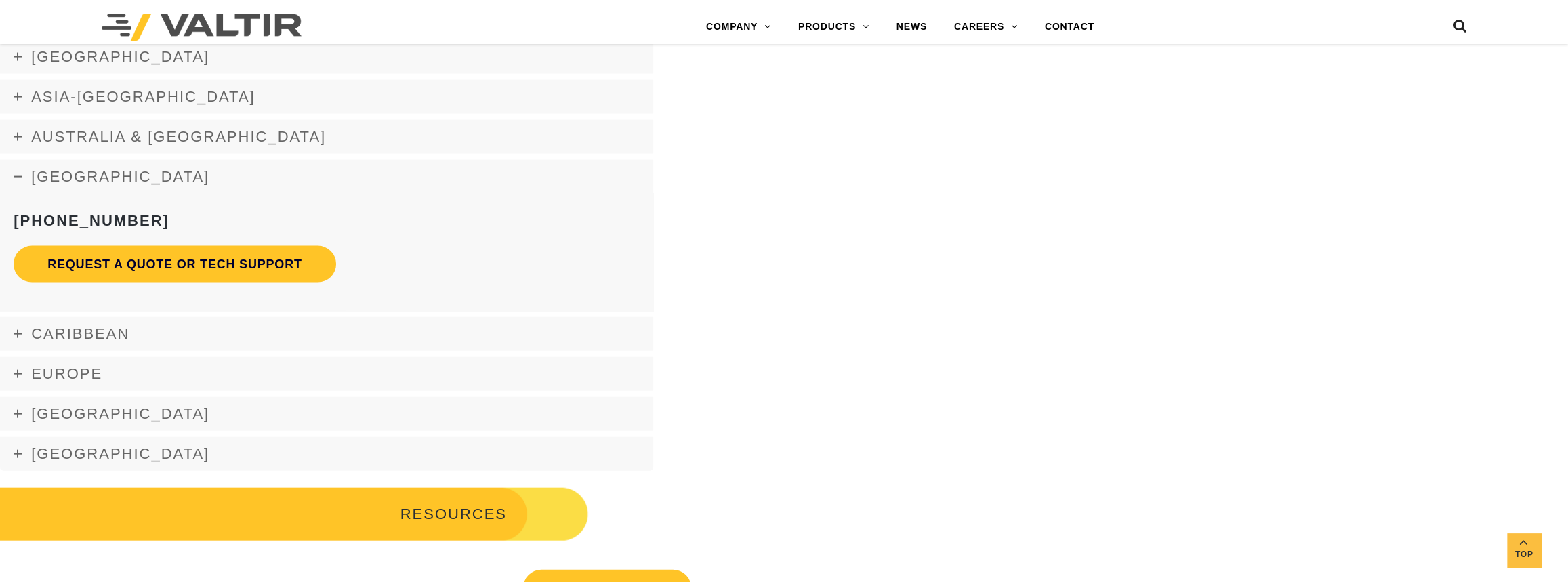
click at [19, 174] on icon at bounding box center [17, 176] width 8 height 8
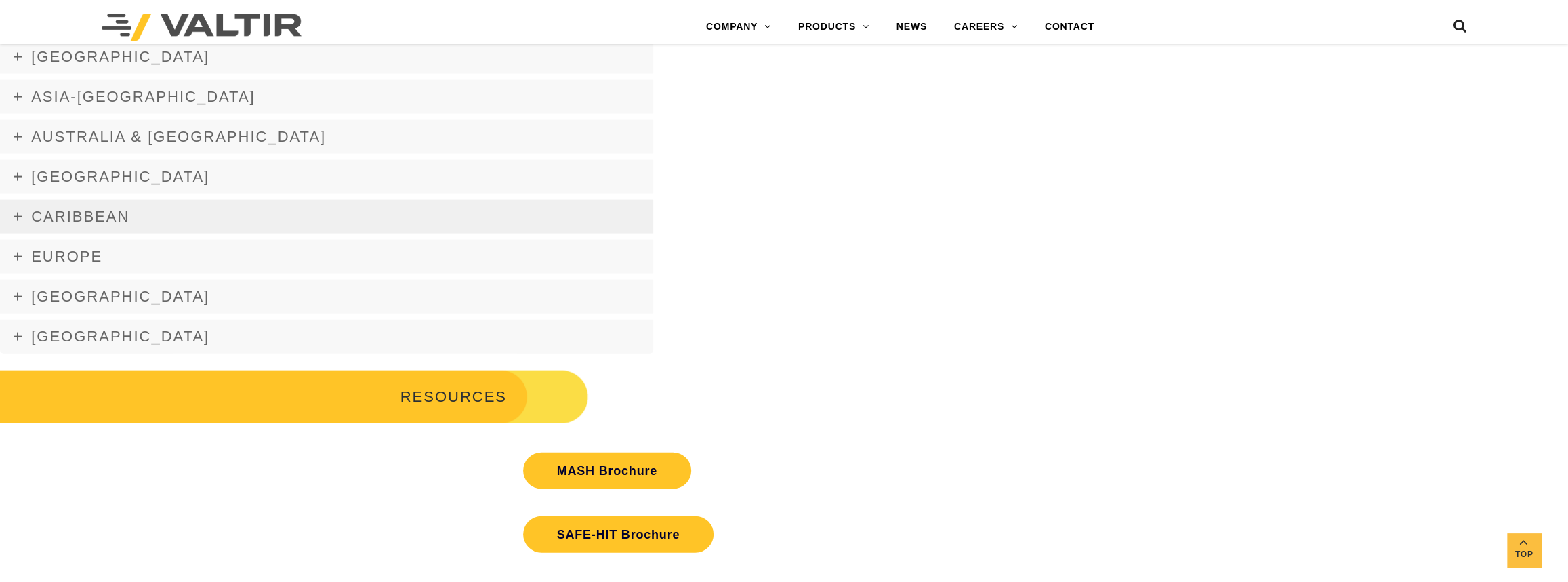
click at [17, 215] on icon at bounding box center [17, 216] width 8 height 8
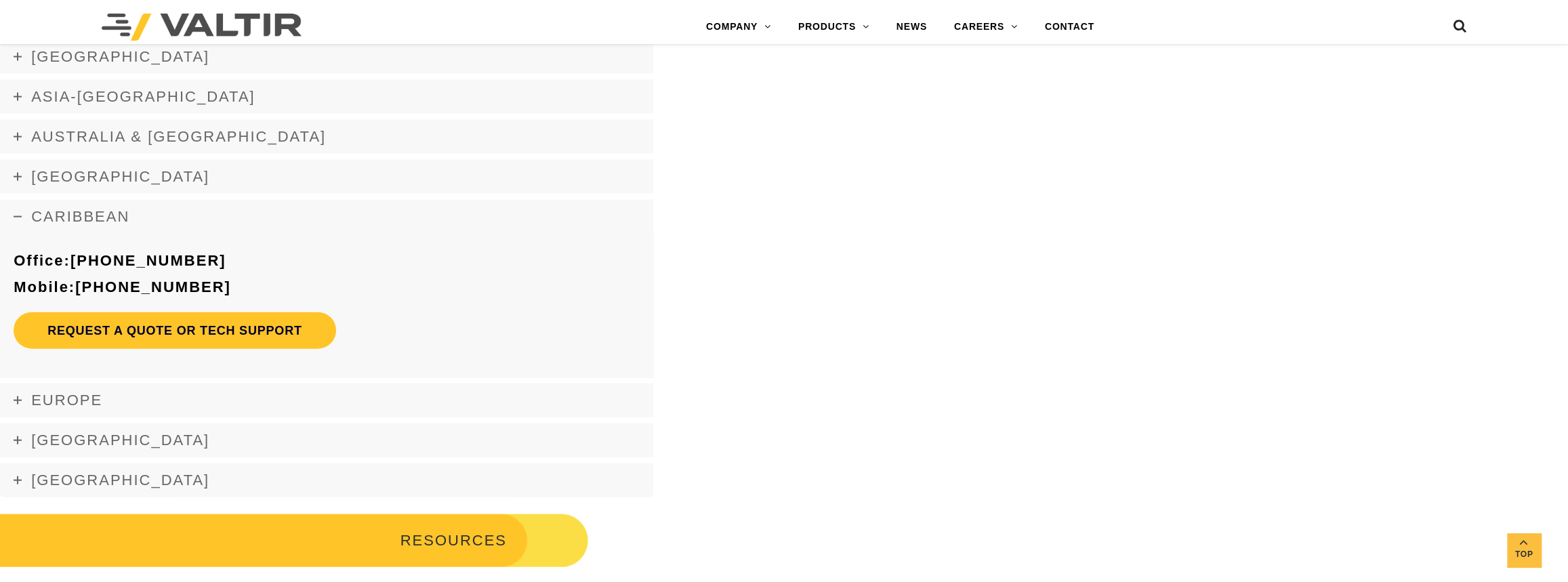
click at [17, 215] on icon at bounding box center [17, 216] width 8 height 8
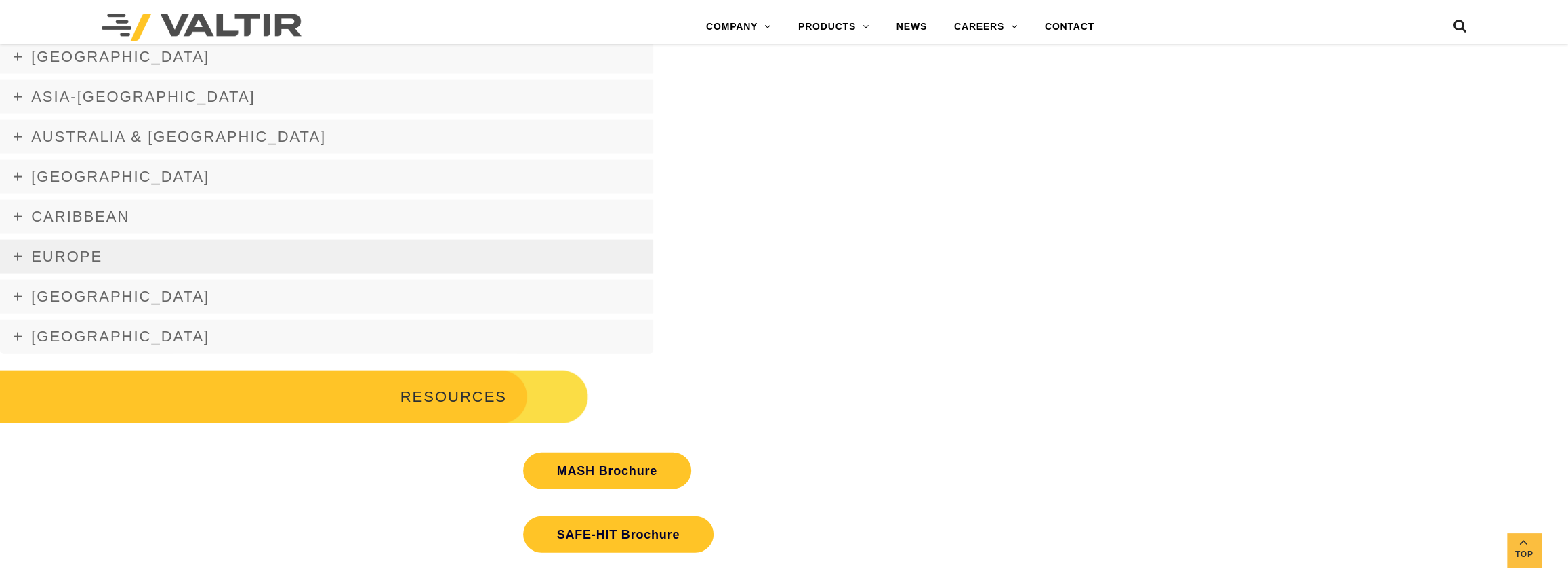
click at [20, 263] on link "Europe" at bounding box center [327, 256] width 653 height 34
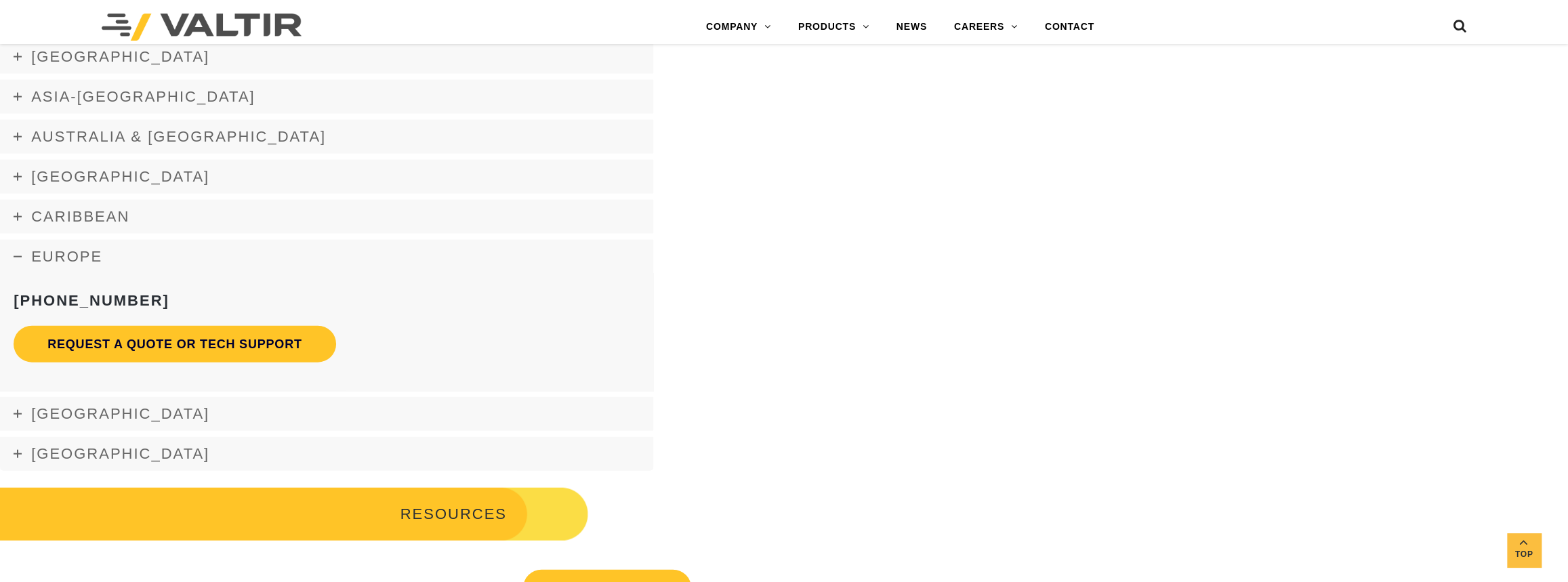
click at [20, 261] on link "Europe" at bounding box center [327, 256] width 653 height 34
